Goal: Task Accomplishment & Management: Manage account settings

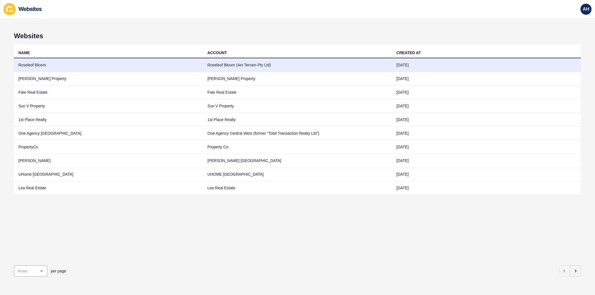
click at [246, 59] on td "Roseleof Bloom (Ars Terram Pty Ltd)" at bounding box center [297, 65] width 189 height 14
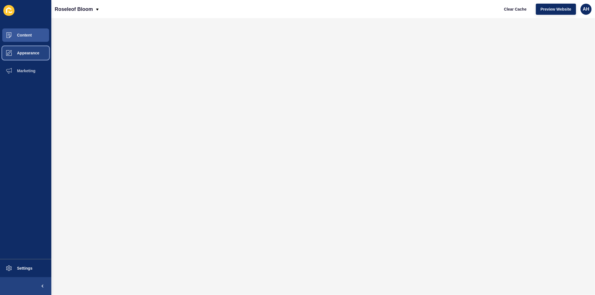
click at [22, 50] on button "Appearance" at bounding box center [25, 53] width 51 height 18
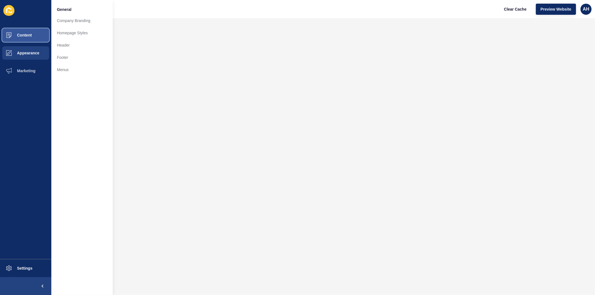
click at [35, 33] on button "Content" at bounding box center [25, 35] width 51 height 18
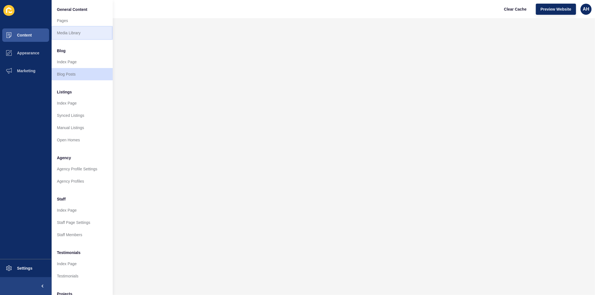
click at [71, 28] on link "Media Library" at bounding box center [81, 33] width 61 height 12
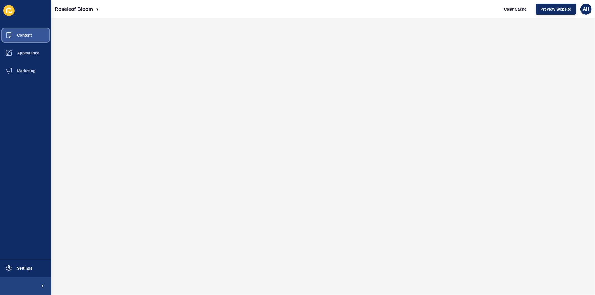
click at [26, 35] on span "Content" at bounding box center [15, 35] width 33 height 4
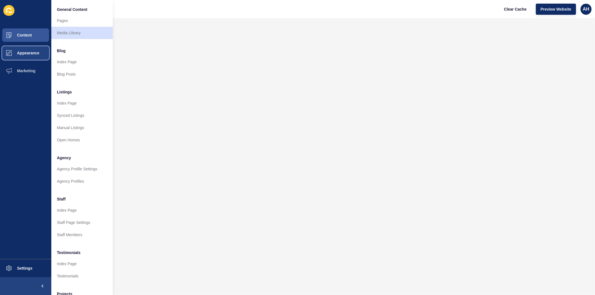
click at [18, 55] on button "Appearance" at bounding box center [25, 53] width 51 height 18
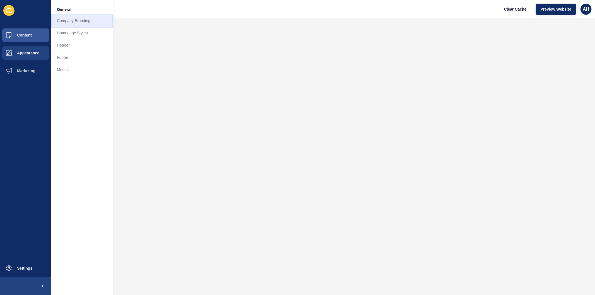
click at [74, 19] on link "Company Branding" at bounding box center [81, 20] width 61 height 12
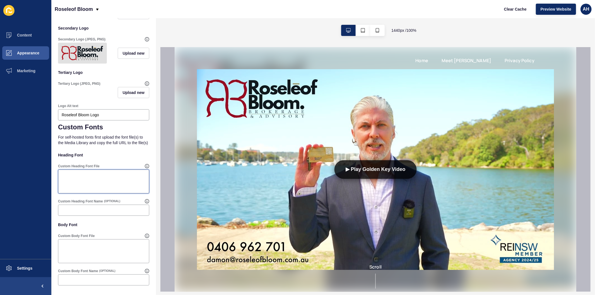
click at [108, 183] on textarea "Custom Heading Font File" at bounding box center [103, 181] width 89 height 22
paste textarea "[URL][DOMAIN_NAME]"
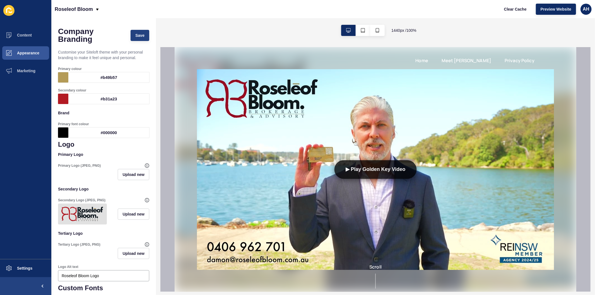
type textarea "[URL][DOMAIN_NAME]"
click at [135, 35] on span "Save" at bounding box center [139, 36] width 9 height 6
click at [23, 54] on span "Appearance" at bounding box center [19, 53] width 40 height 4
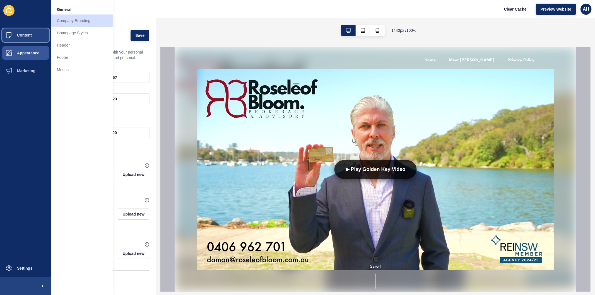
click at [26, 34] on span "Content" at bounding box center [15, 35] width 33 height 4
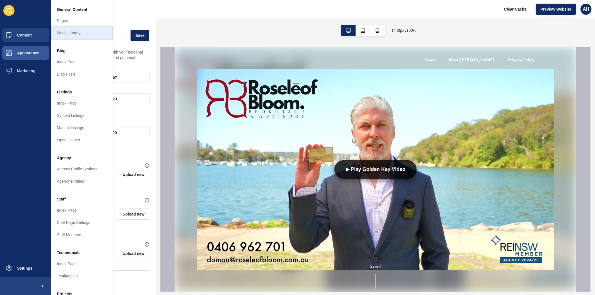
click at [65, 33] on link "Media Library" at bounding box center [81, 33] width 61 height 12
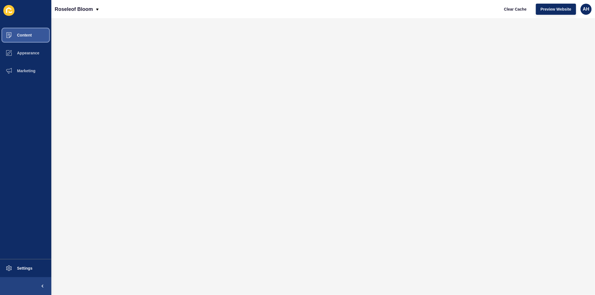
click at [38, 35] on button "Content" at bounding box center [25, 35] width 51 height 18
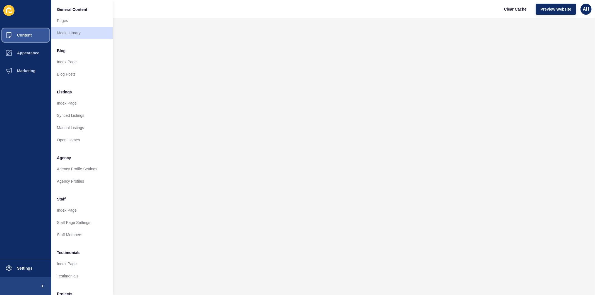
click at [30, 37] on span "Content" at bounding box center [15, 35] width 33 height 4
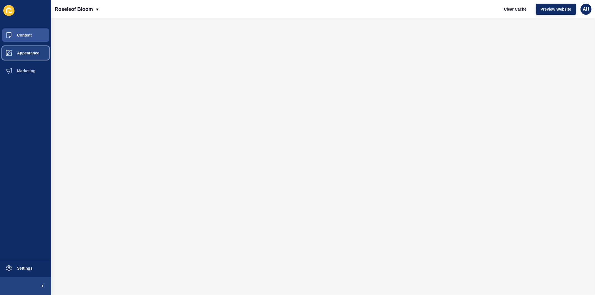
click at [31, 49] on button "Appearance" at bounding box center [25, 53] width 51 height 18
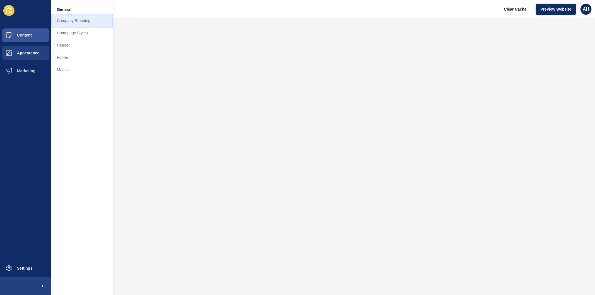
click at [74, 18] on link "Company Branding" at bounding box center [81, 20] width 61 height 12
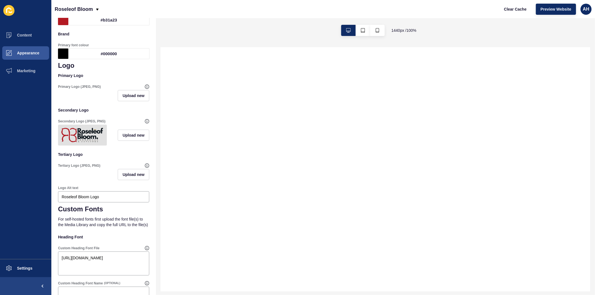
scroll to position [171, 0]
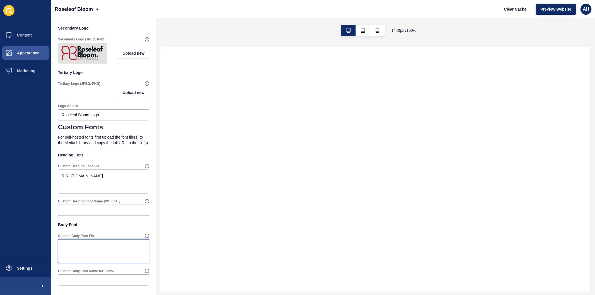
click at [79, 250] on textarea "Custom Body Font File" at bounding box center [103, 251] width 89 height 22
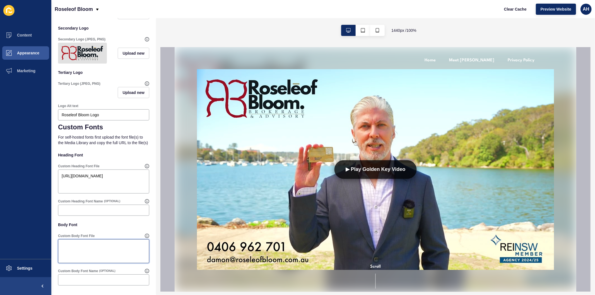
paste textarea "[URL][DOMAIN_NAME]"
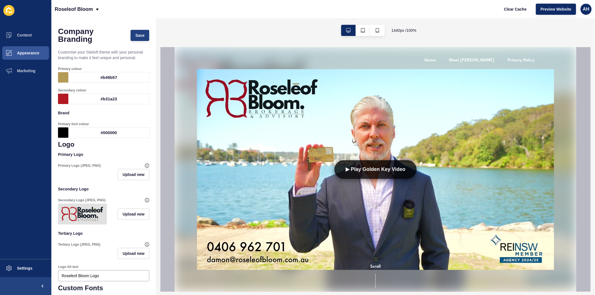
type textarea "[URL][DOMAIN_NAME]"
click at [130, 35] on button "Save" at bounding box center [139, 35] width 19 height 11
